Goal: Task Accomplishment & Management: Use online tool/utility

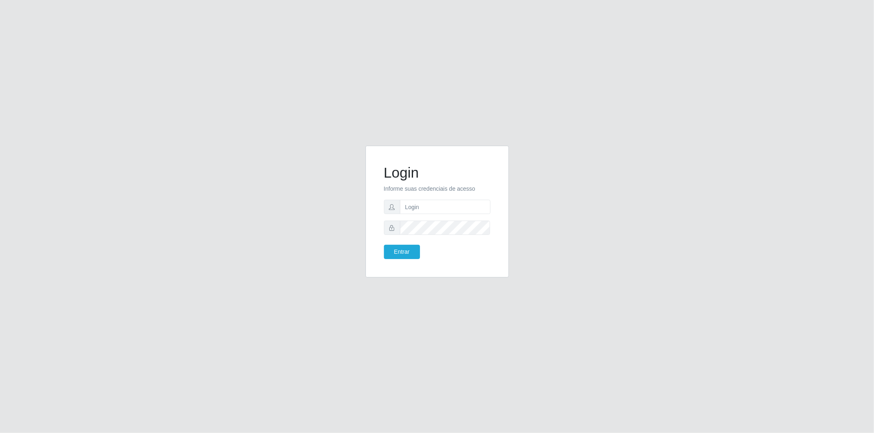
type input "[EMAIL_ADDRESS][DOMAIN_NAME]"
click at [384, 245] on button "Entrar" at bounding box center [402, 252] width 36 height 14
click at [441, 228] on body "Login Informe suas credenciais de acesso [EMAIL_ADDRESS][DOMAIN_NAME] Entrar" at bounding box center [437, 216] width 874 height 433
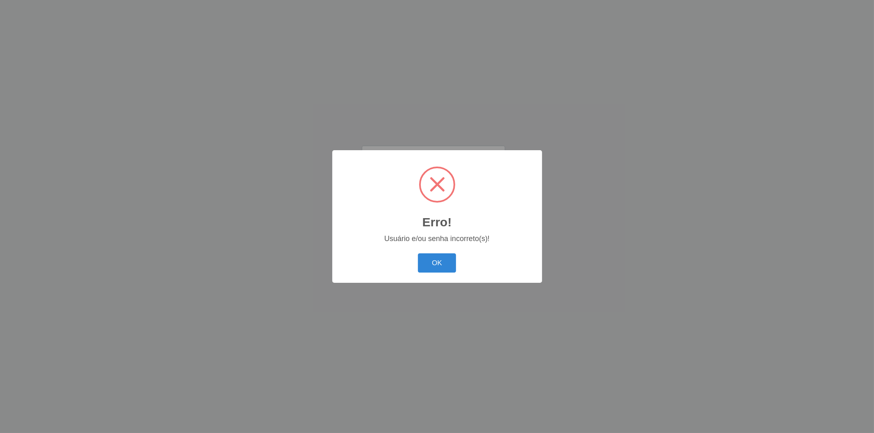
click at [418, 254] on button "OK" at bounding box center [437, 263] width 38 height 19
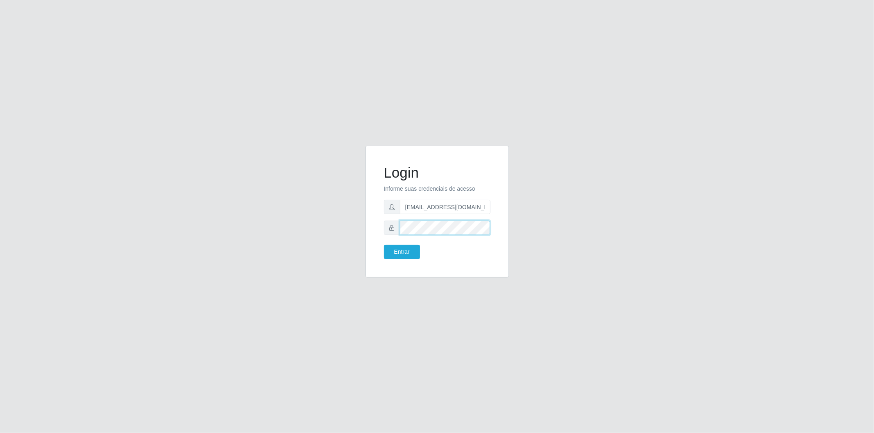
click at [358, 261] on div "Login Informe suas credenciais de acesso [EMAIL_ADDRESS][DOMAIN_NAME] Entrar" at bounding box center [437, 217] width 467 height 142
click at [384, 245] on button "Entrar" at bounding box center [402, 252] width 36 height 14
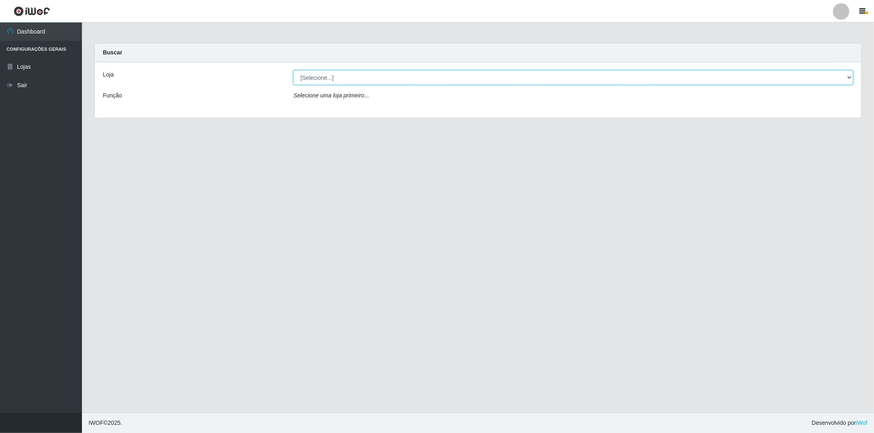
drag, startPoint x: 402, startPoint y: 75, endPoint x: 396, endPoint y: 83, distance: 10.0
click at [402, 75] on select "[Selecione...] BomQueSó Agreste - Loja 2" at bounding box center [573, 77] width 560 height 14
select select "214"
click at [293, 70] on select "[Selecione...] BomQueSó Agreste - Loja 2" at bounding box center [573, 77] width 560 height 14
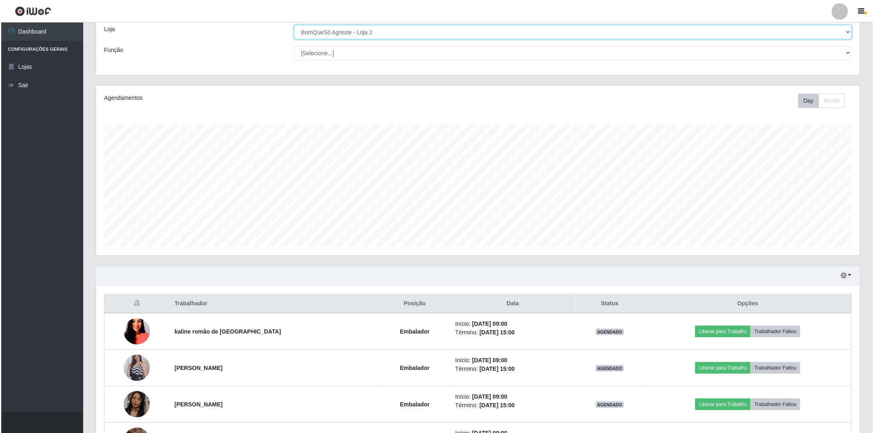
scroll to position [91, 0]
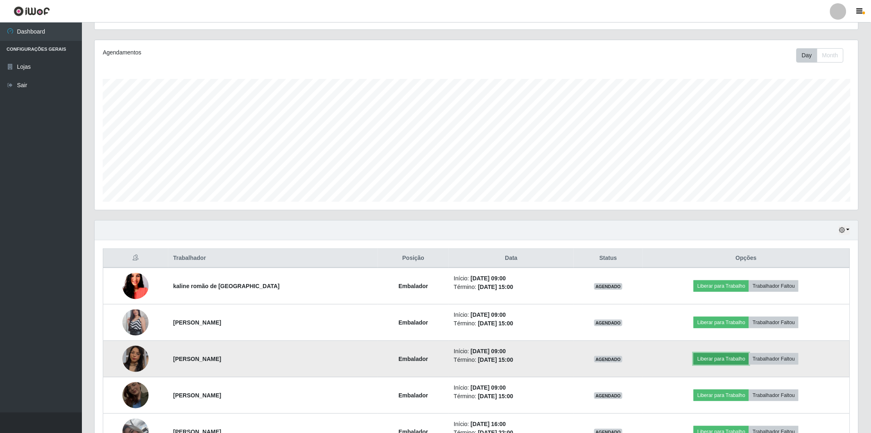
click at [701, 355] on button "Liberar para Trabalho" at bounding box center [721, 359] width 55 height 11
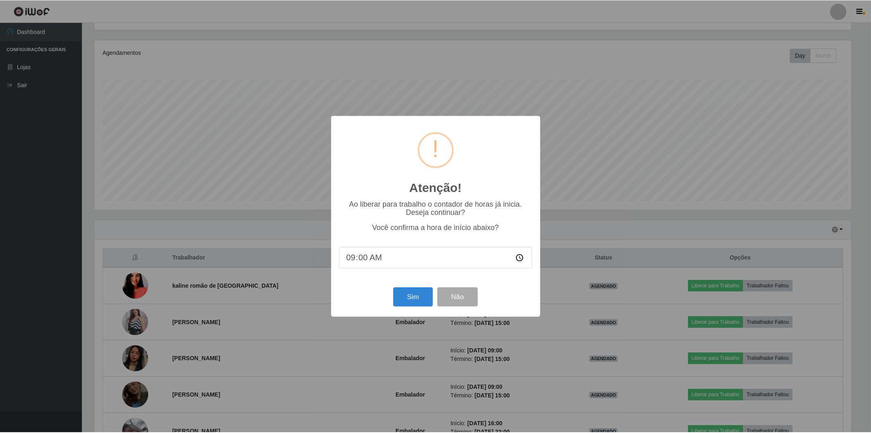
scroll to position [170, 759]
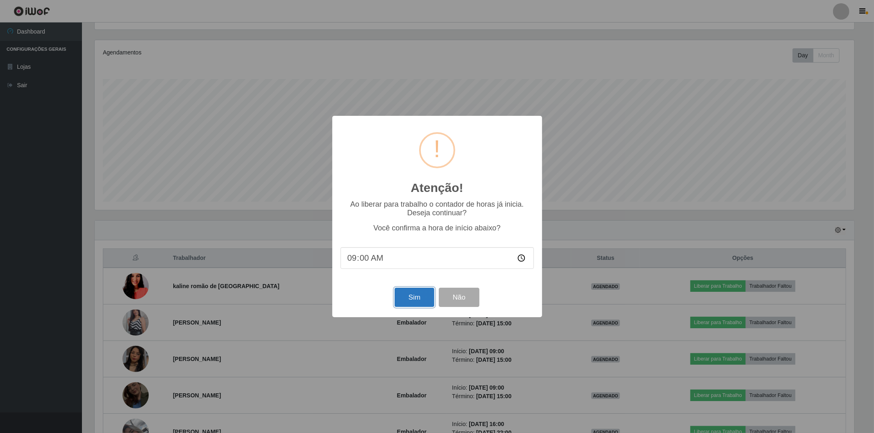
click at [408, 302] on button "Sim" at bounding box center [415, 297] width 40 height 19
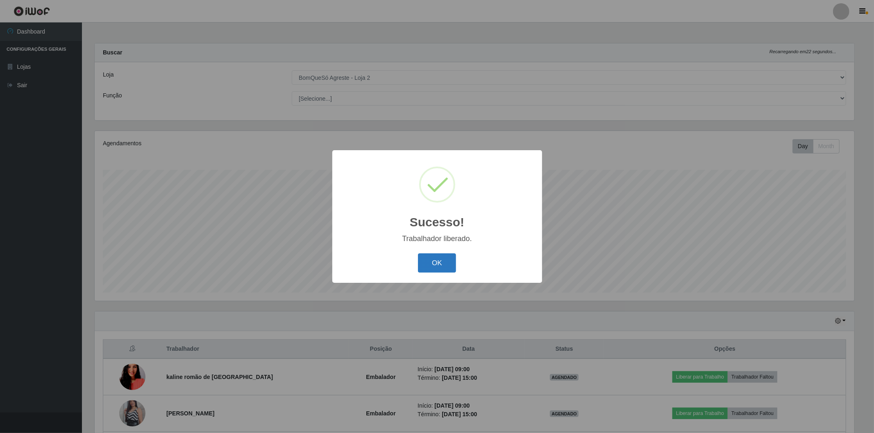
click at [429, 259] on button "OK" at bounding box center [437, 263] width 38 height 19
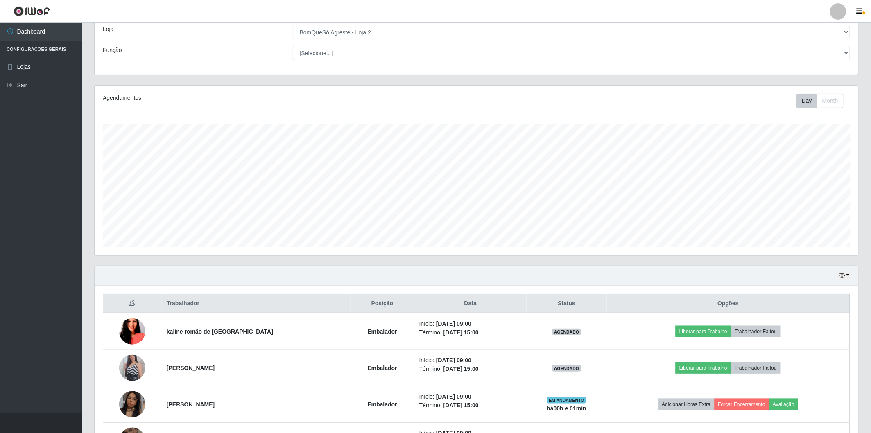
scroll to position [91, 0]
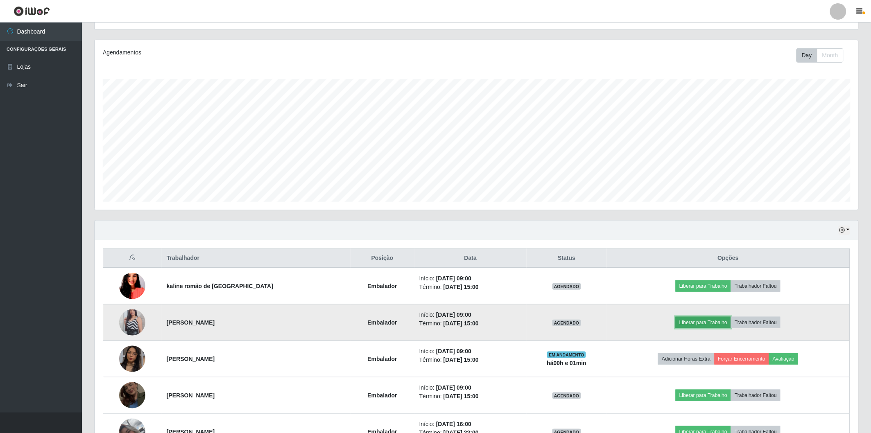
click at [711, 322] on button "Liberar para Trabalho" at bounding box center [703, 322] width 55 height 11
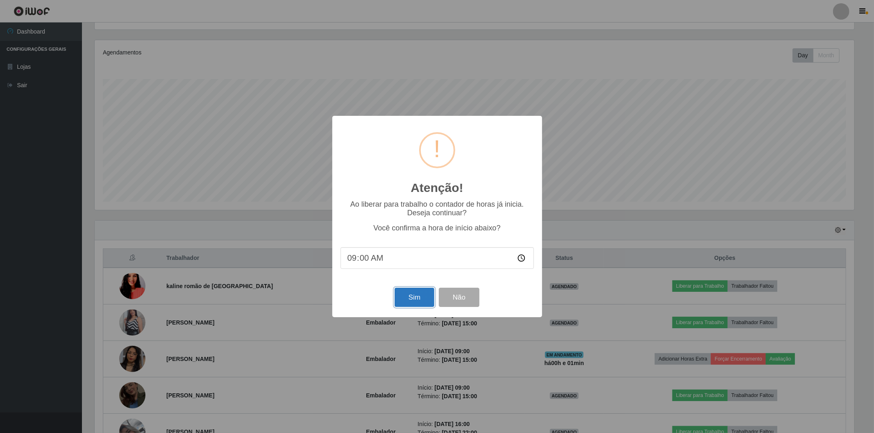
click at [408, 296] on button "Sim" at bounding box center [415, 297] width 40 height 19
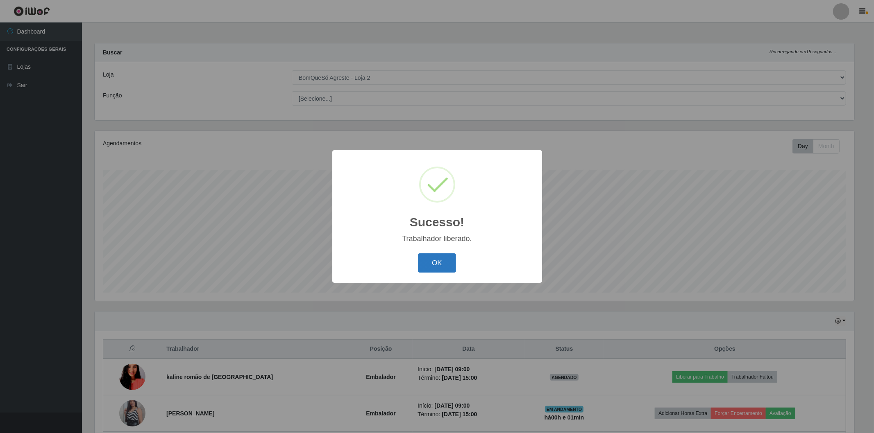
click at [442, 261] on button "OK" at bounding box center [437, 263] width 38 height 19
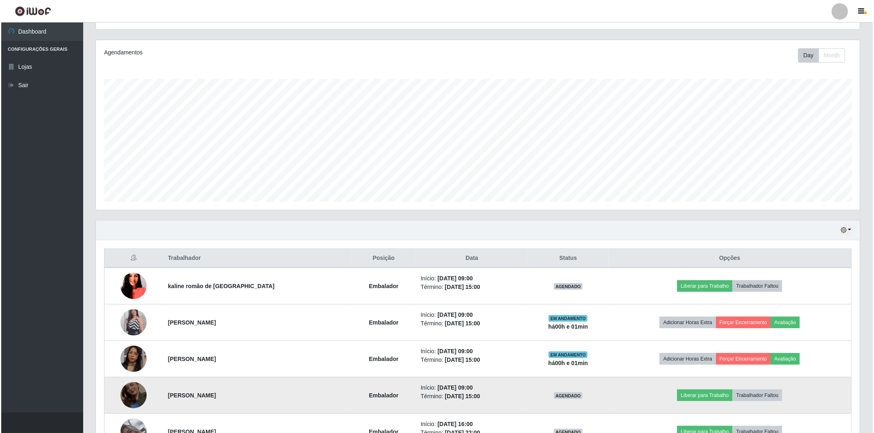
scroll to position [136, 0]
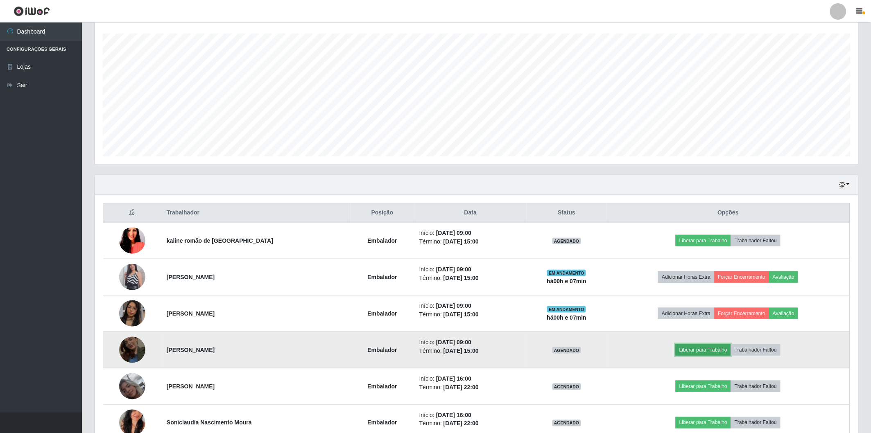
click at [678, 354] on button "Liberar para Trabalho" at bounding box center [703, 350] width 55 height 11
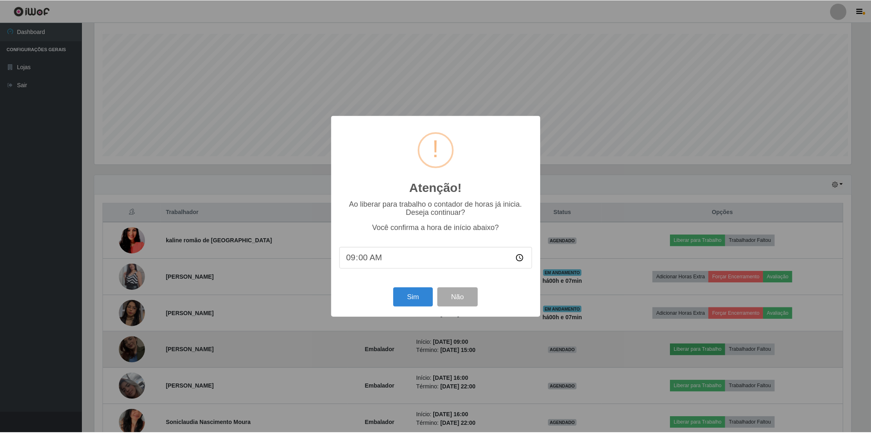
scroll to position [170, 759]
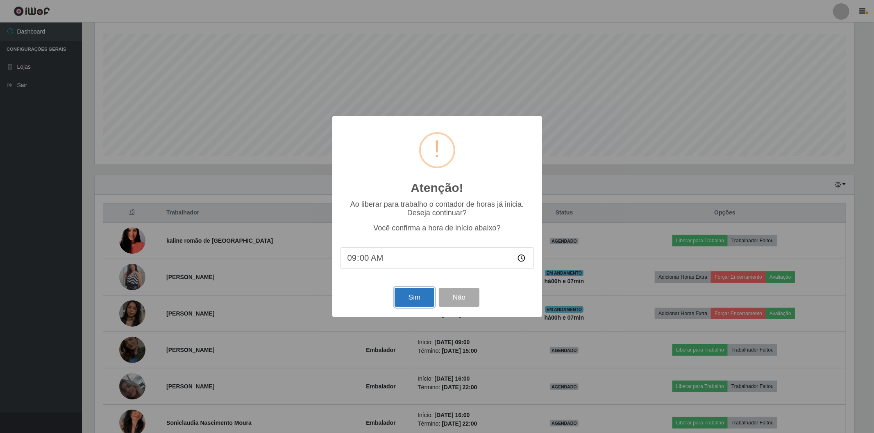
click at [403, 300] on button "Sim" at bounding box center [415, 297] width 40 height 19
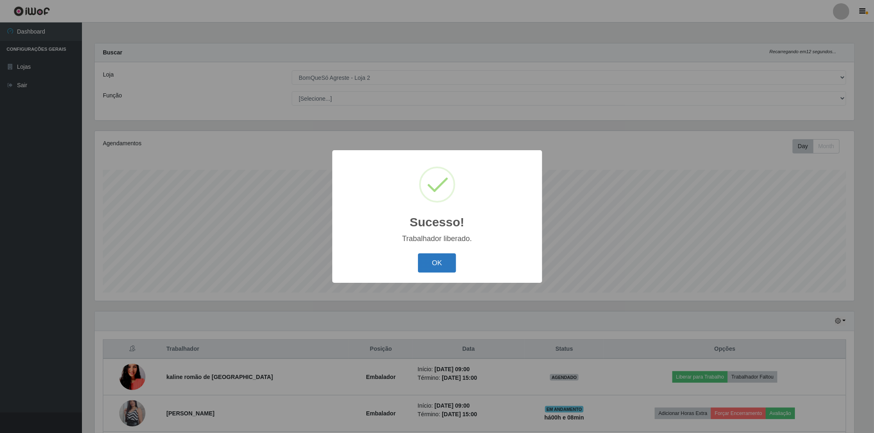
click at [440, 257] on button "OK" at bounding box center [437, 263] width 38 height 19
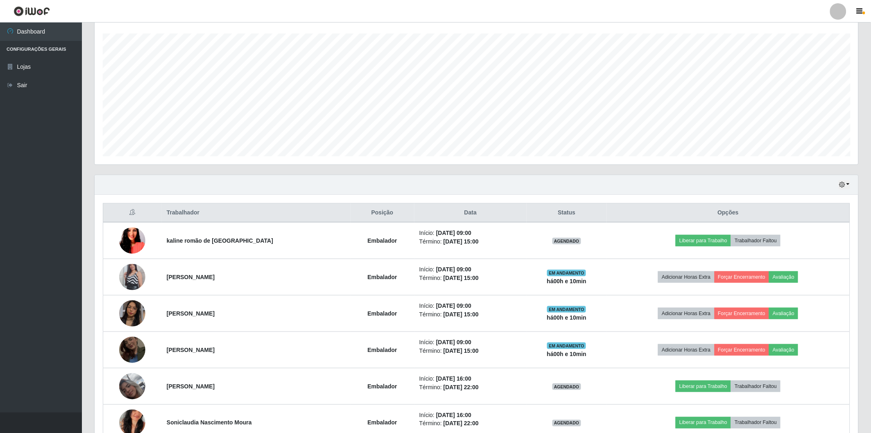
scroll to position [227, 0]
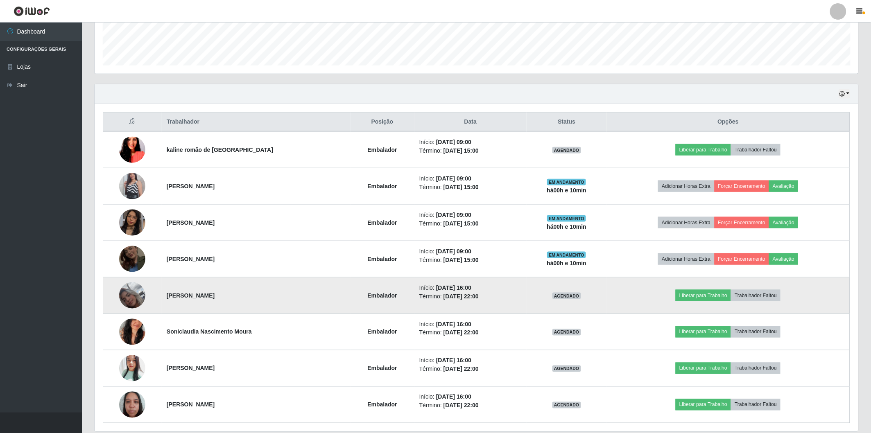
click at [136, 290] on img at bounding box center [132, 295] width 26 height 47
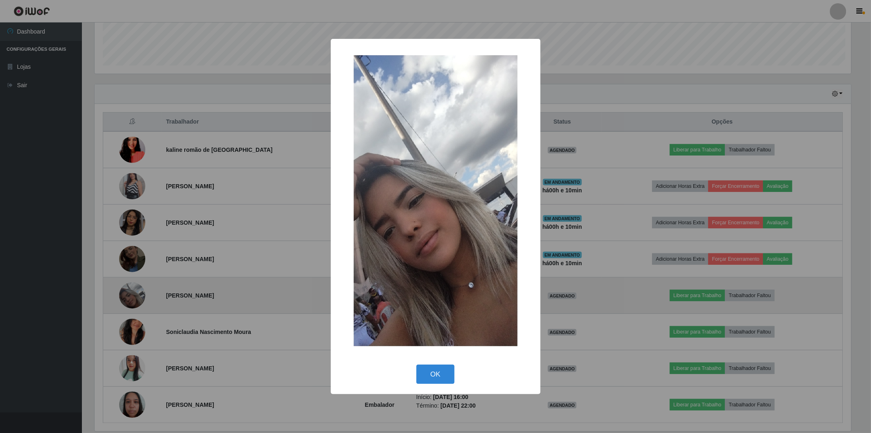
scroll to position [170, 759]
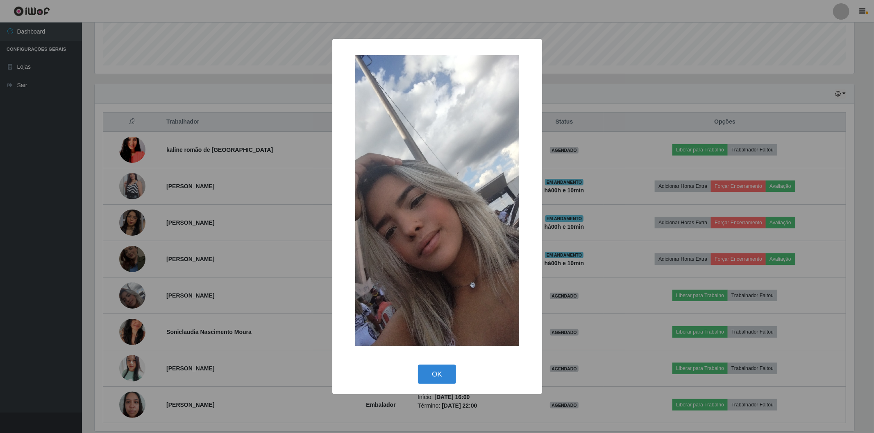
click at [140, 293] on div "× OK Cancel" at bounding box center [437, 216] width 874 height 433
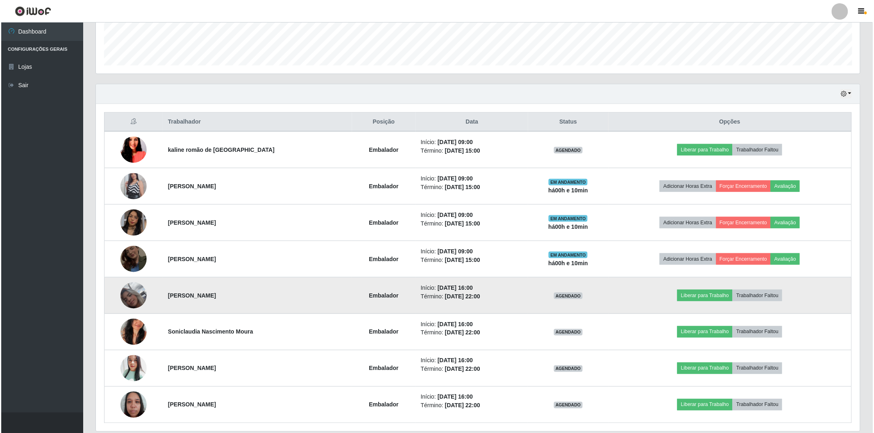
scroll to position [256, 0]
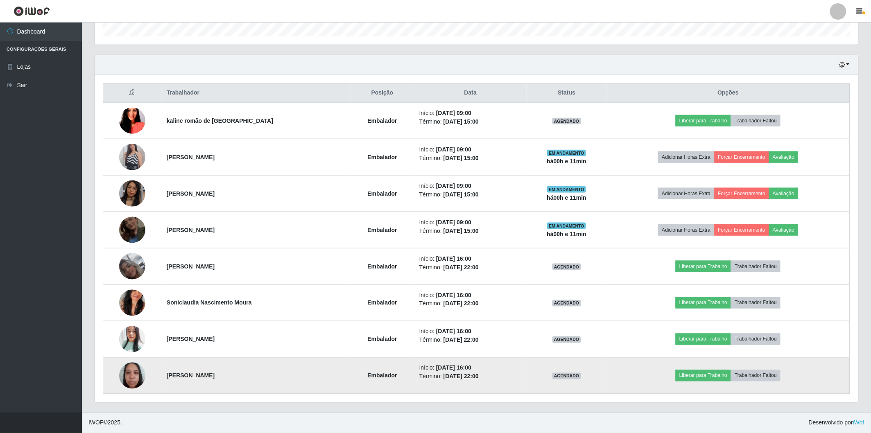
click at [132, 370] on img at bounding box center [132, 375] width 26 height 35
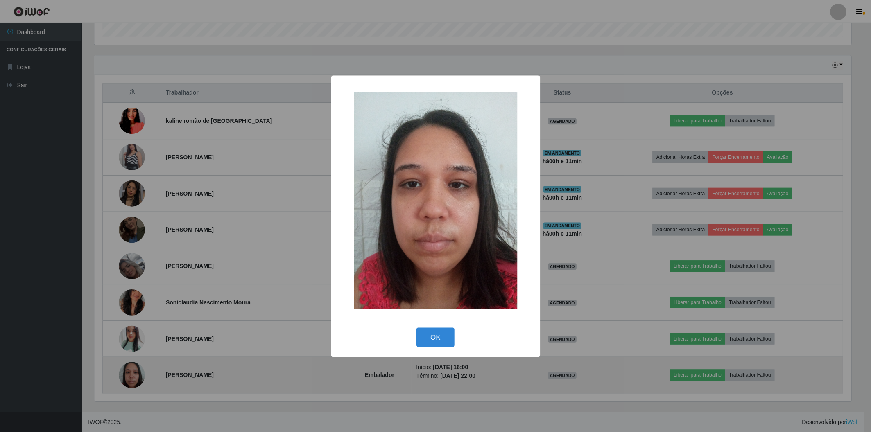
scroll to position [170, 759]
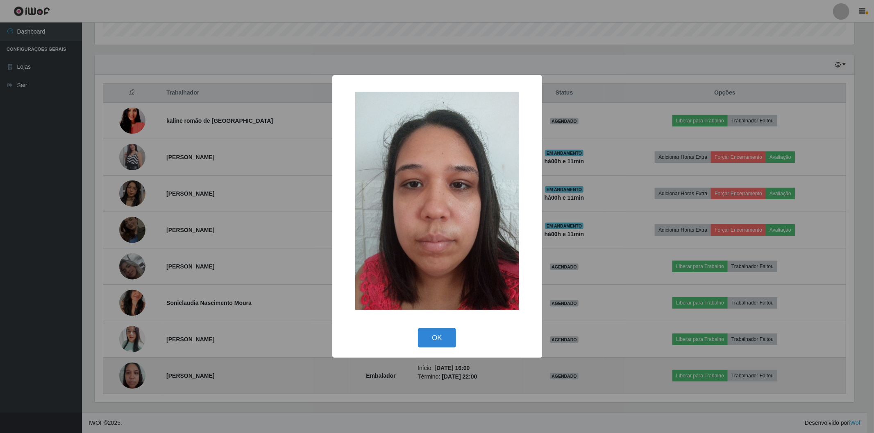
click at [132, 370] on div "× OK Cancel" at bounding box center [437, 216] width 874 height 433
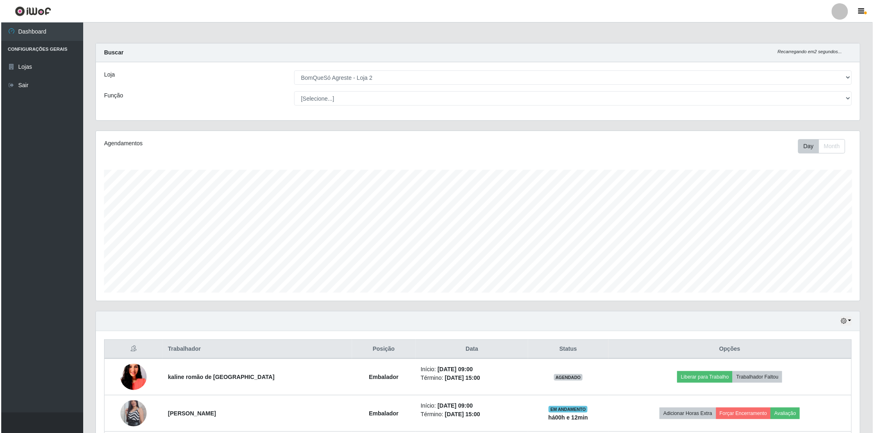
scroll to position [182, 0]
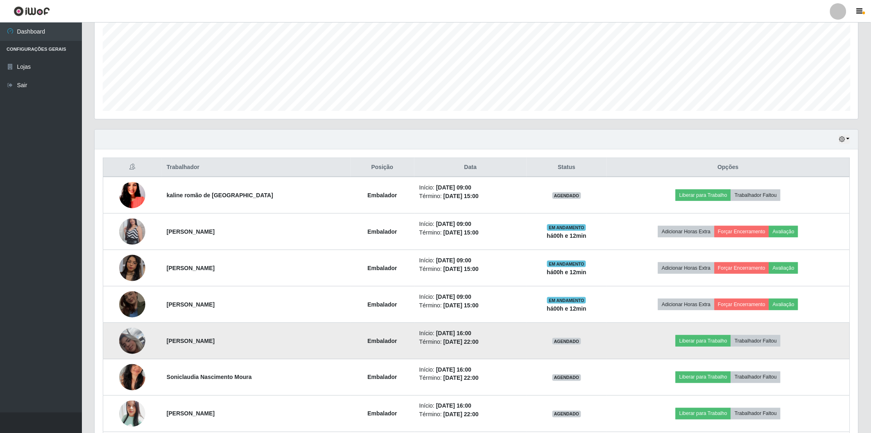
click at [131, 343] on img at bounding box center [132, 341] width 26 height 47
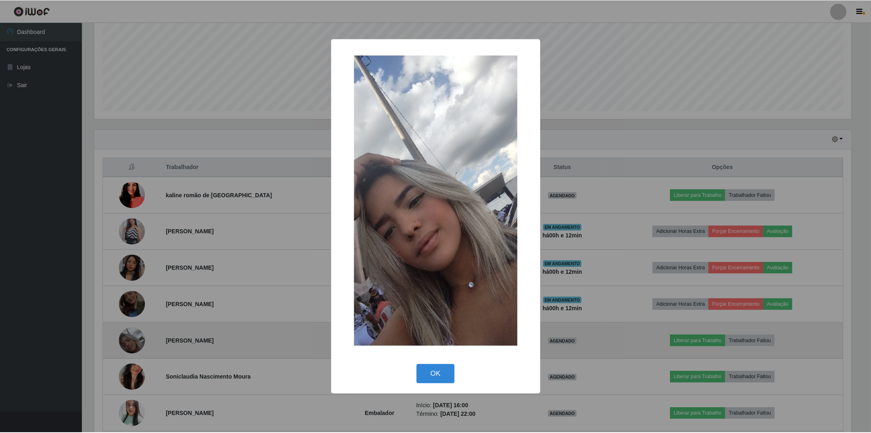
scroll to position [170, 759]
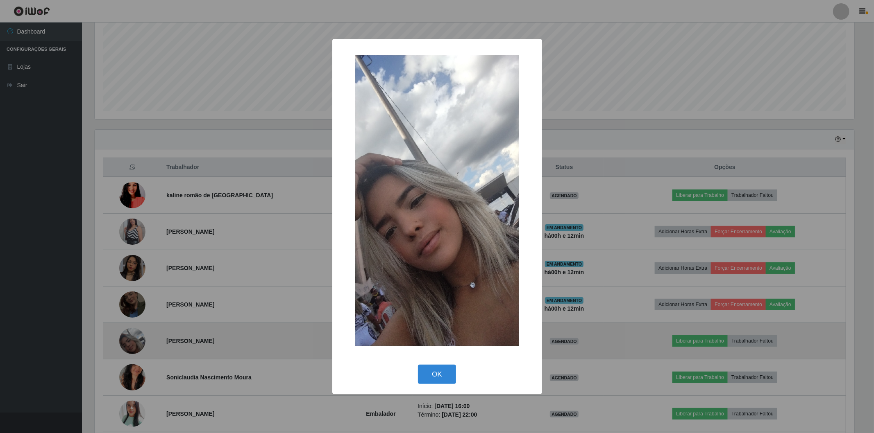
click at [131, 343] on div "× OK Cancel" at bounding box center [437, 216] width 874 height 433
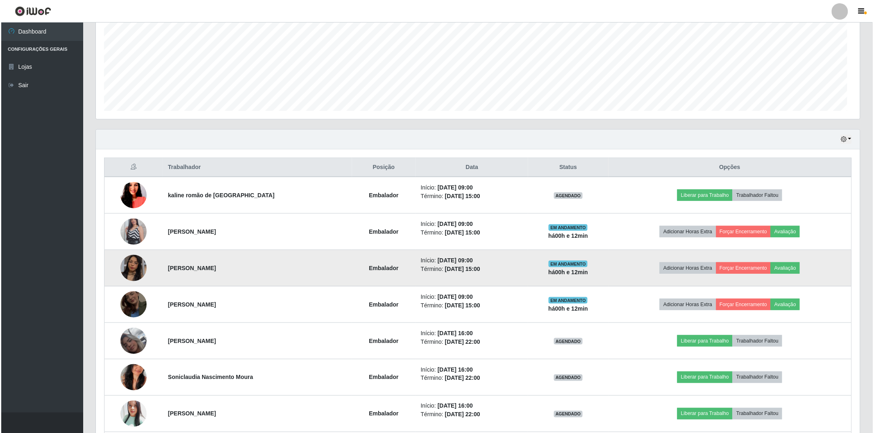
scroll to position [170, 764]
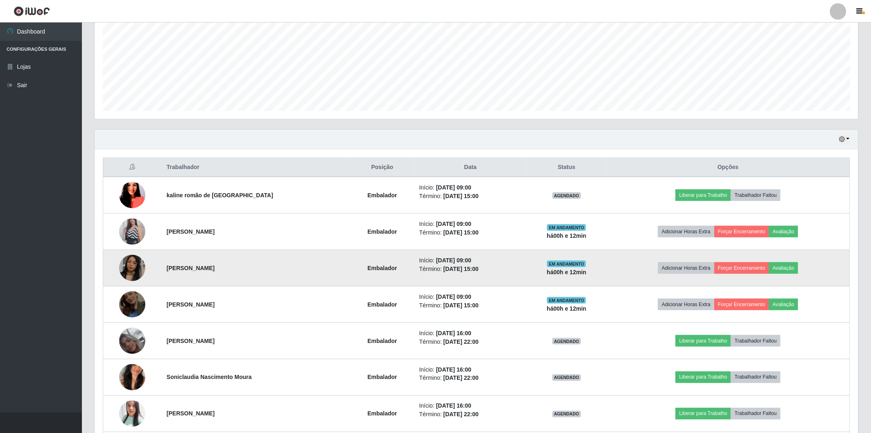
drag, startPoint x: 562, startPoint y: 261, endPoint x: 553, endPoint y: 257, distance: 9.4
click at [558, 261] on td "EM ANDAMENTO há 00 h e 12 min" at bounding box center [567, 268] width 80 height 36
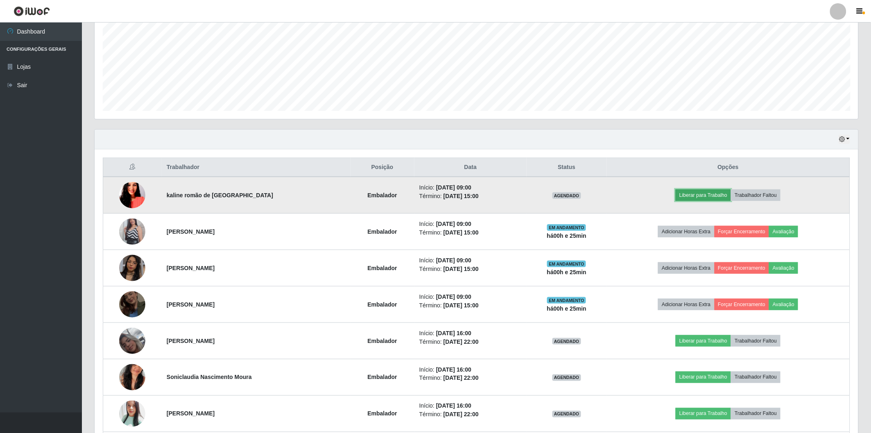
click at [701, 190] on button "Liberar para Trabalho" at bounding box center [703, 195] width 55 height 11
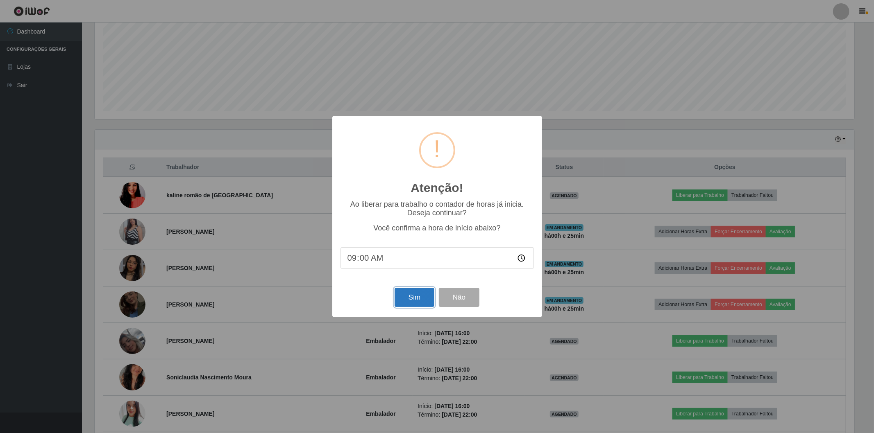
click at [420, 293] on button "Sim" at bounding box center [415, 297] width 40 height 19
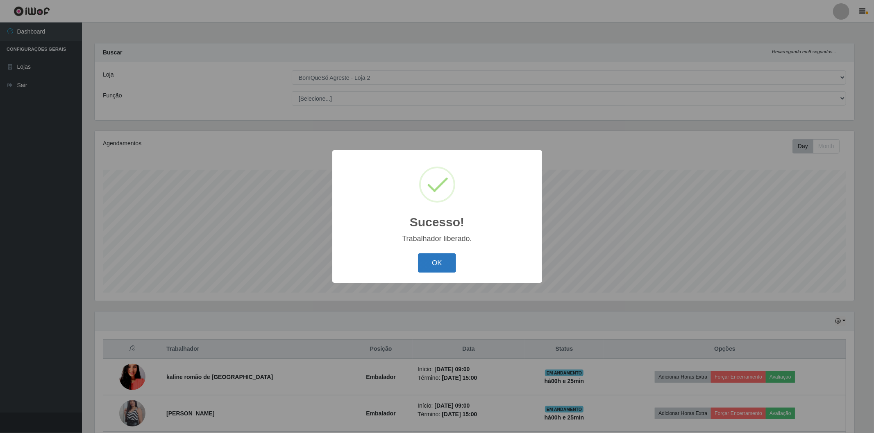
click at [448, 261] on button "OK" at bounding box center [437, 263] width 38 height 19
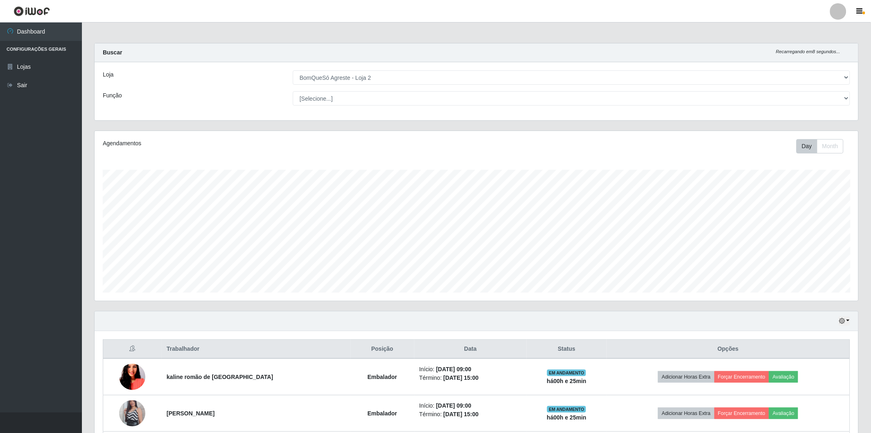
scroll to position [170, 764]
